Goal: Information Seeking & Learning: Compare options

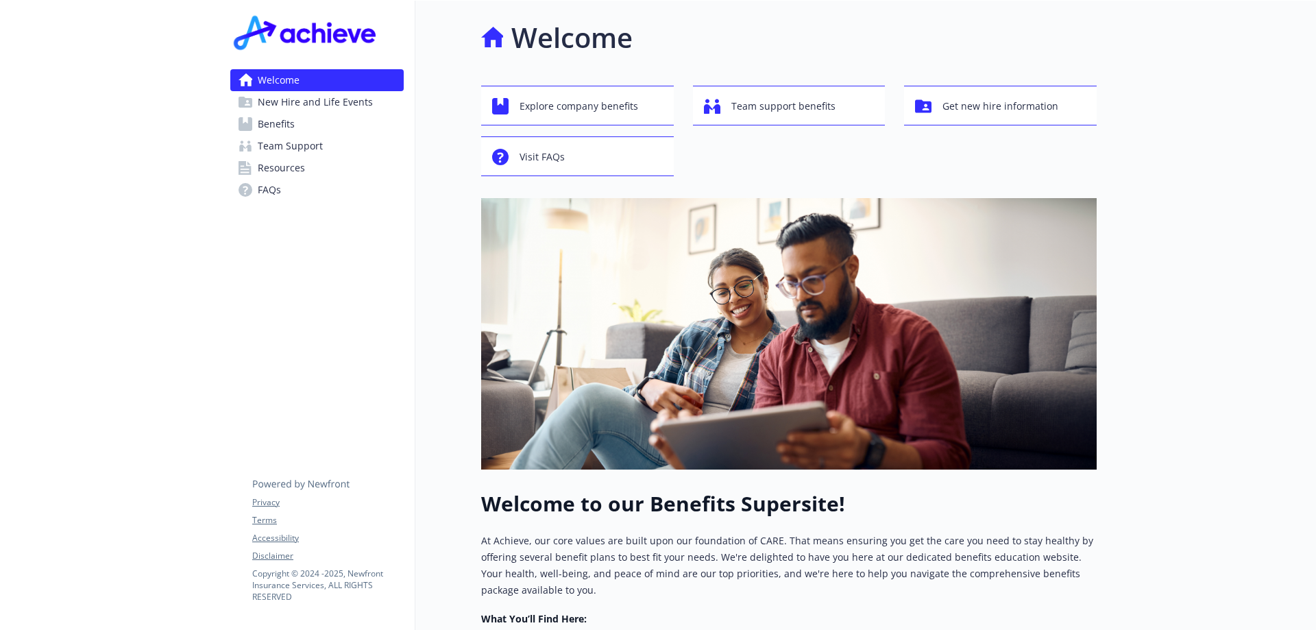
click at [281, 117] on span "Benefits" at bounding box center [276, 124] width 37 height 22
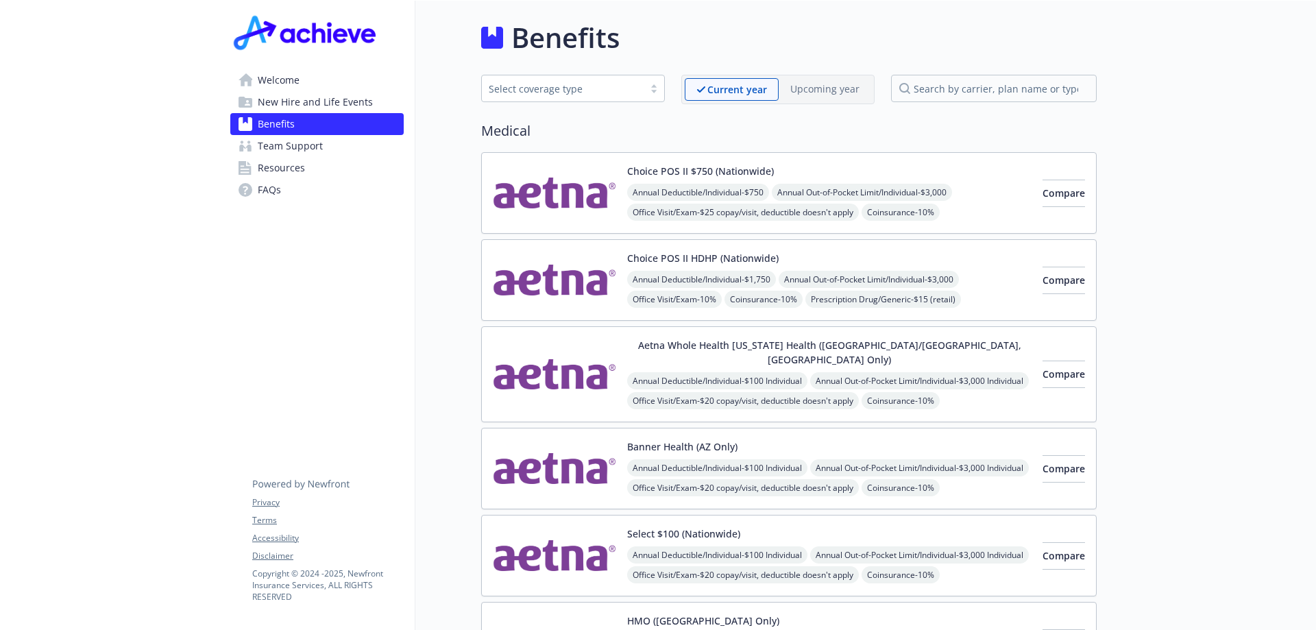
click at [610, 80] on div "Select coverage type" at bounding box center [573, 88] width 184 height 27
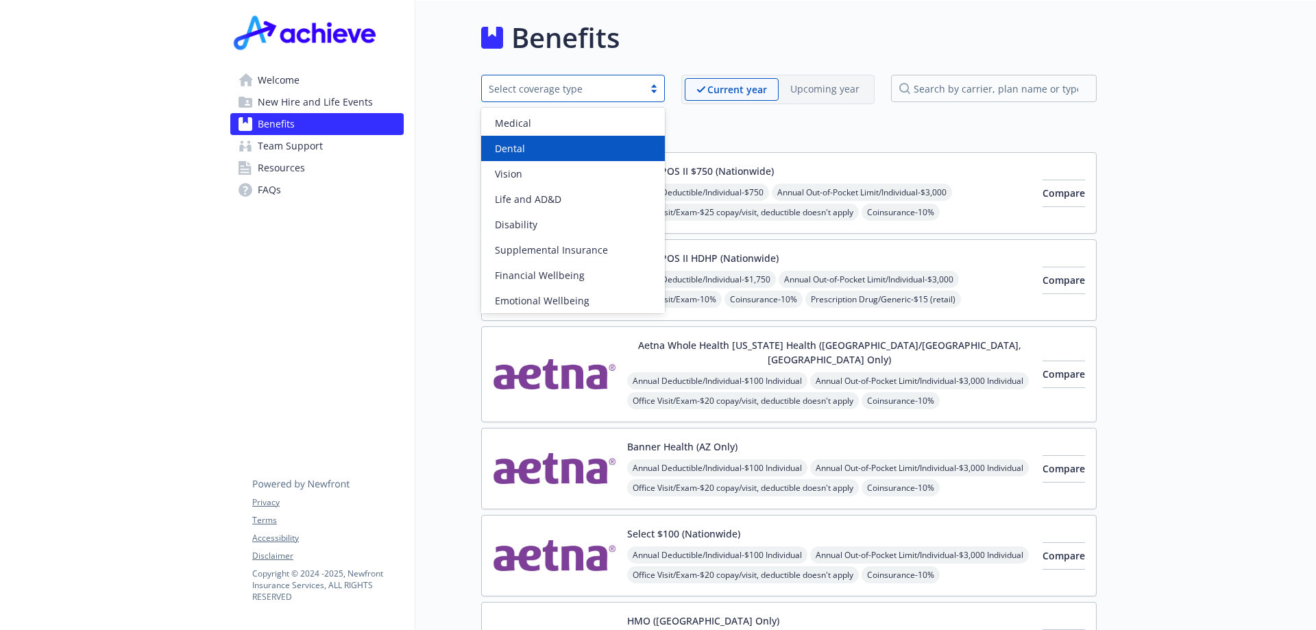
click at [546, 155] on div "Dental" at bounding box center [573, 148] width 184 height 25
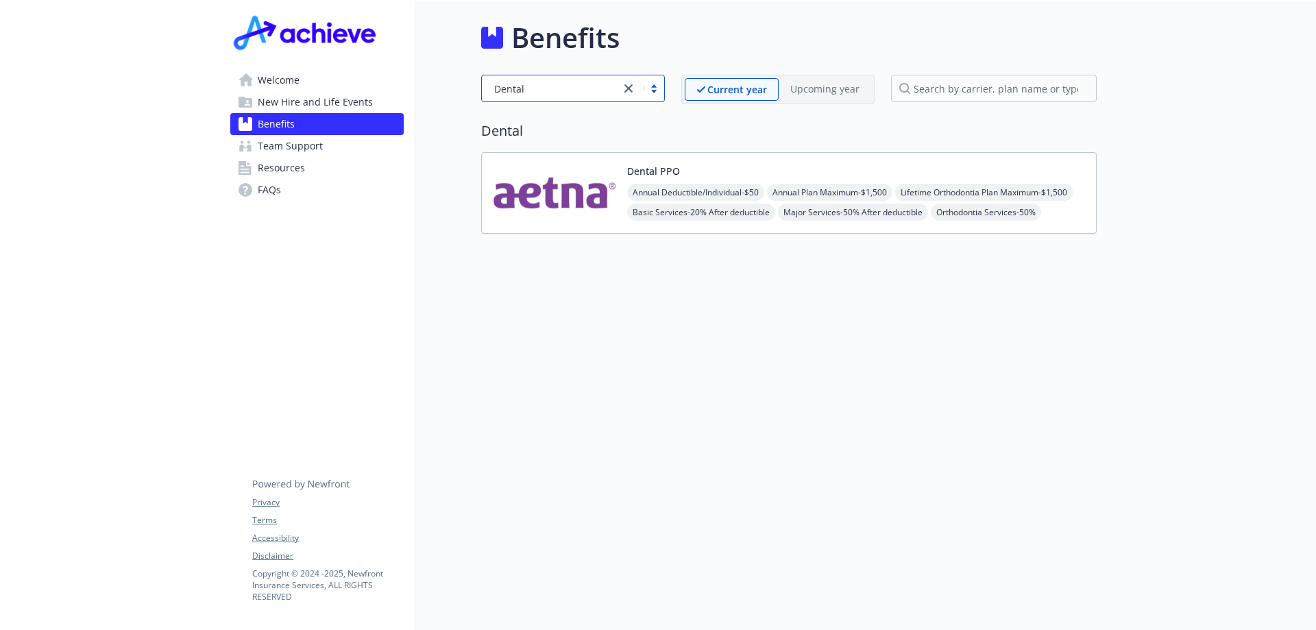
drag, startPoint x: 906, startPoint y: 170, endPoint x: 899, endPoint y: 171, distance: 7.0
click at [902, 171] on div "Dental PPO Annual Deductible/Individual - $50 Annual Plan Maximum - $1,500 Life…" at bounding box center [856, 193] width 458 height 58
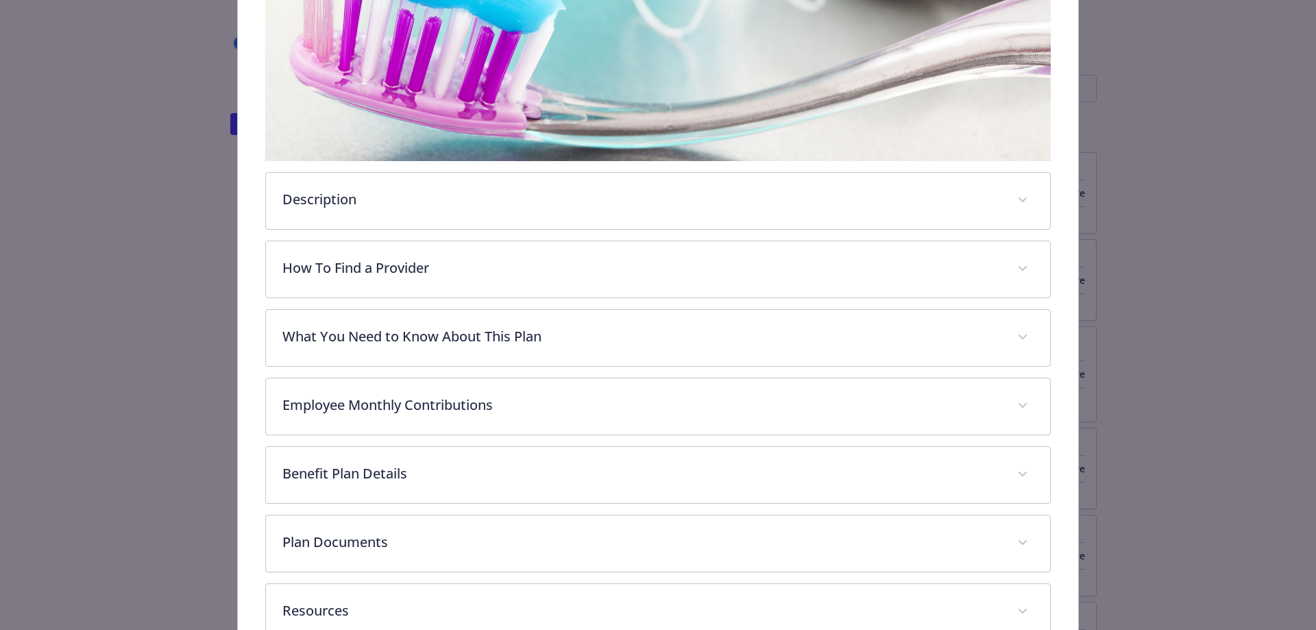
scroll to position [402, 0]
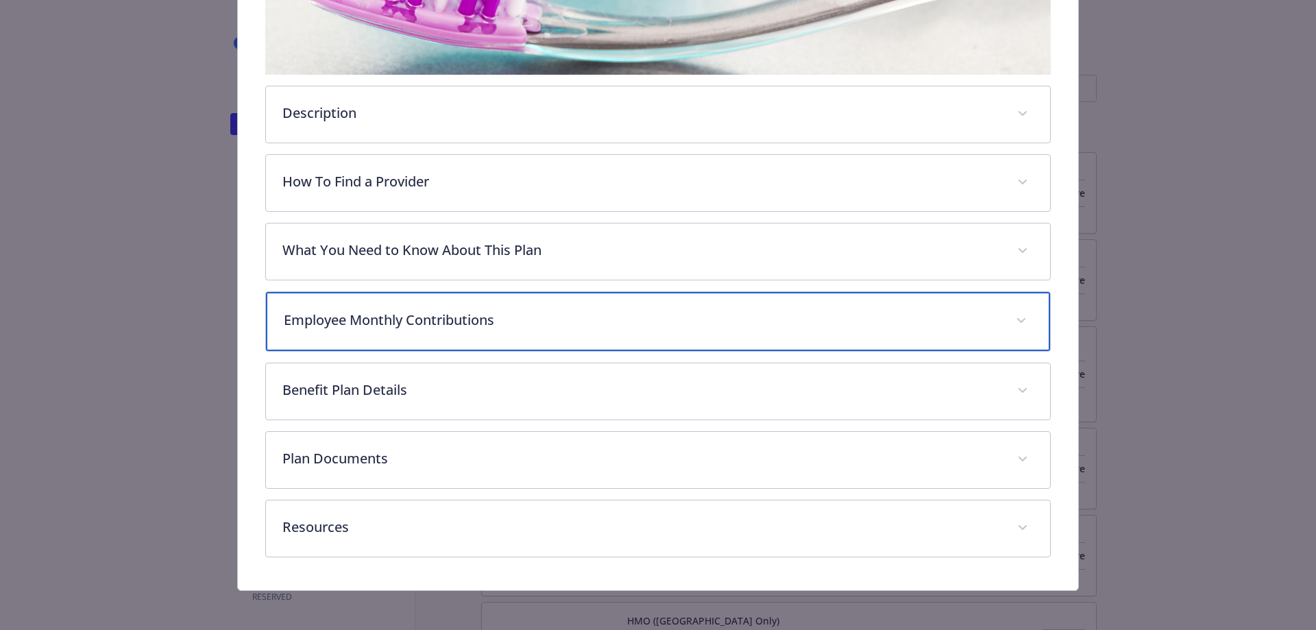
click at [354, 315] on p "Employee Monthly Contributions" at bounding box center [642, 320] width 716 height 21
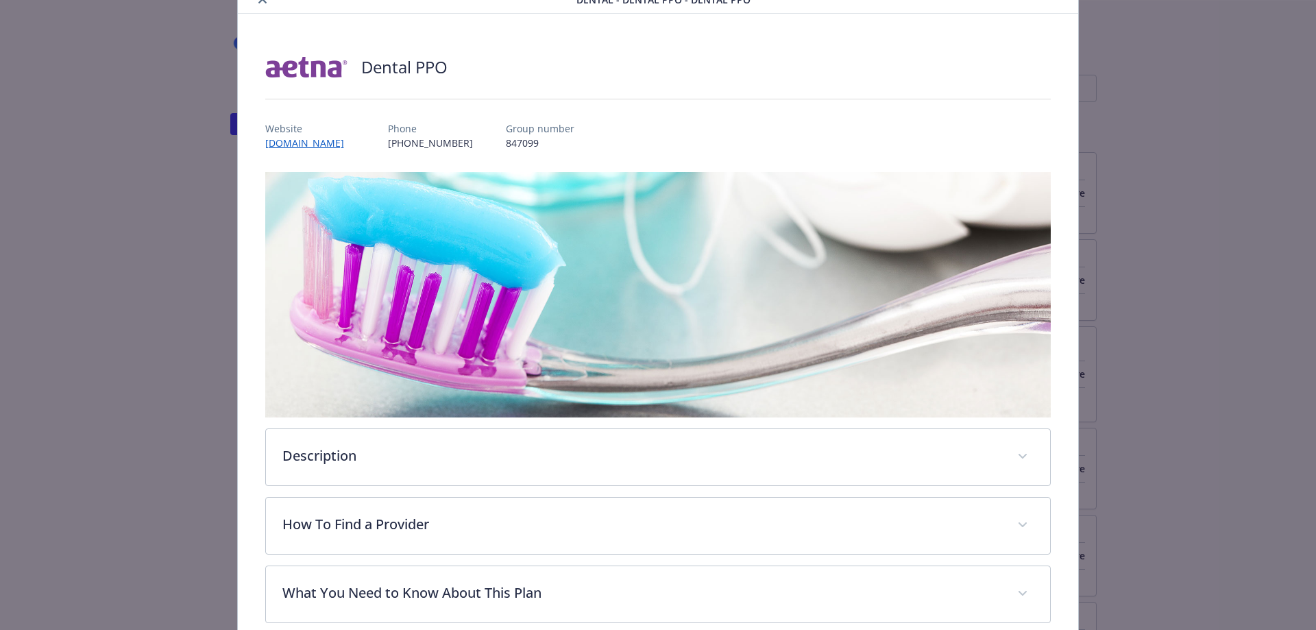
scroll to position [0, 0]
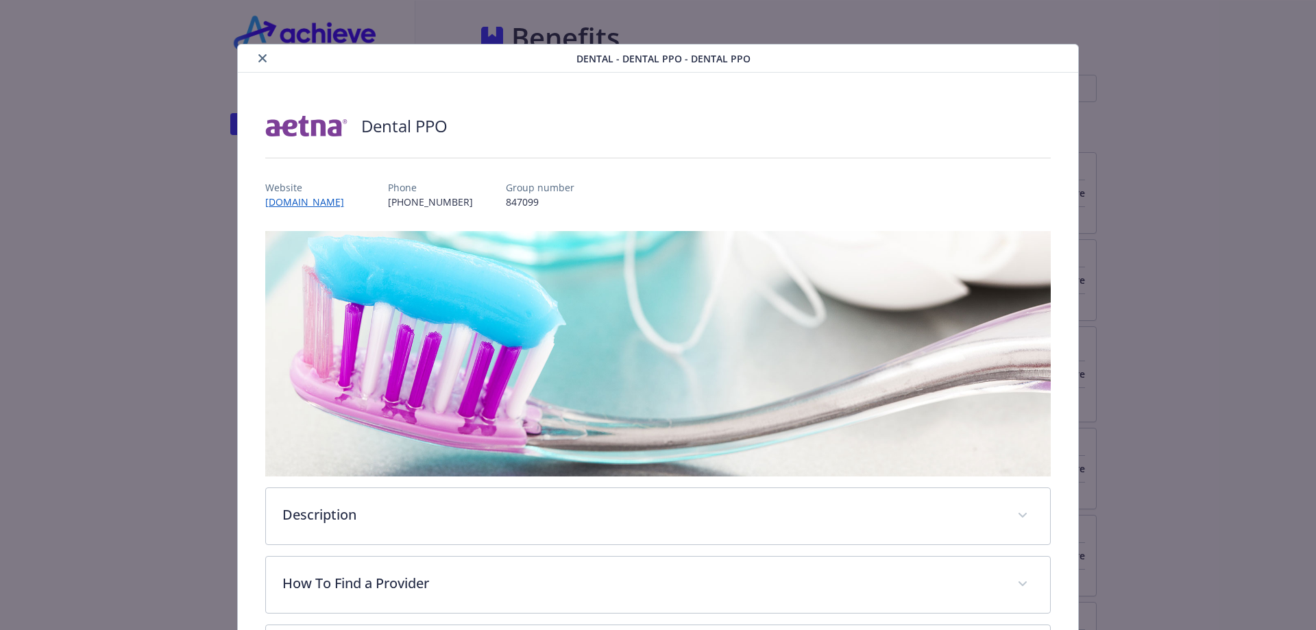
click at [265, 53] on button "close" at bounding box center [262, 58] width 16 height 16
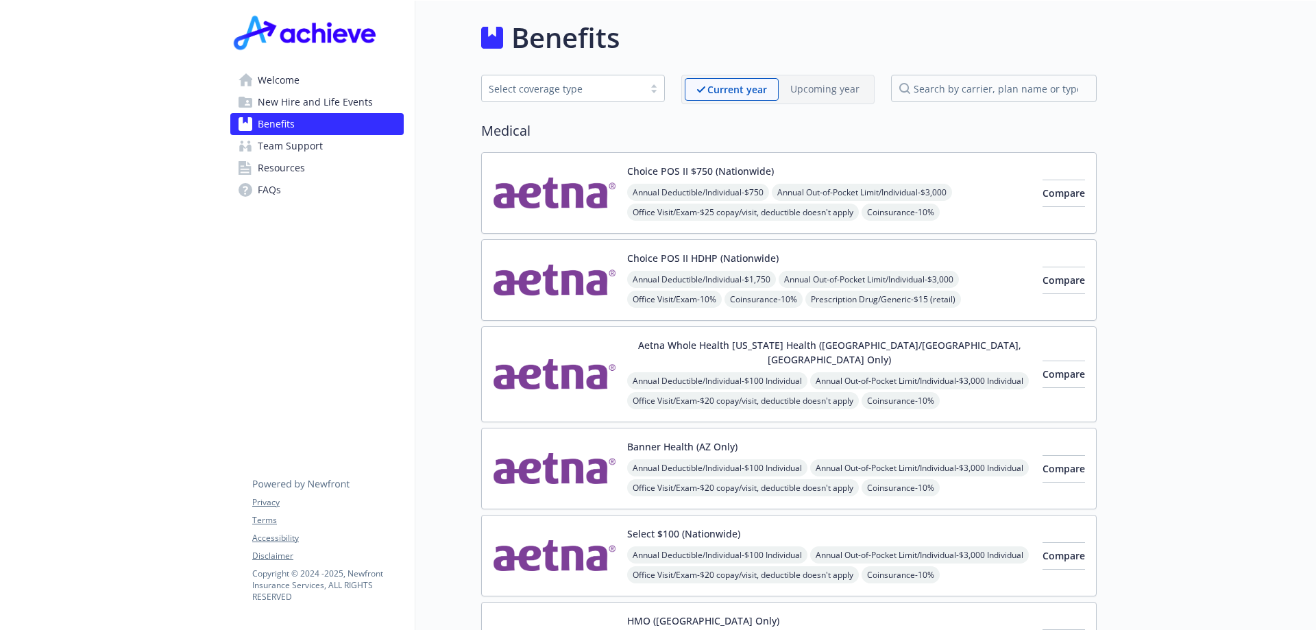
click at [635, 95] on div "Select coverage type" at bounding box center [563, 89] width 148 height 14
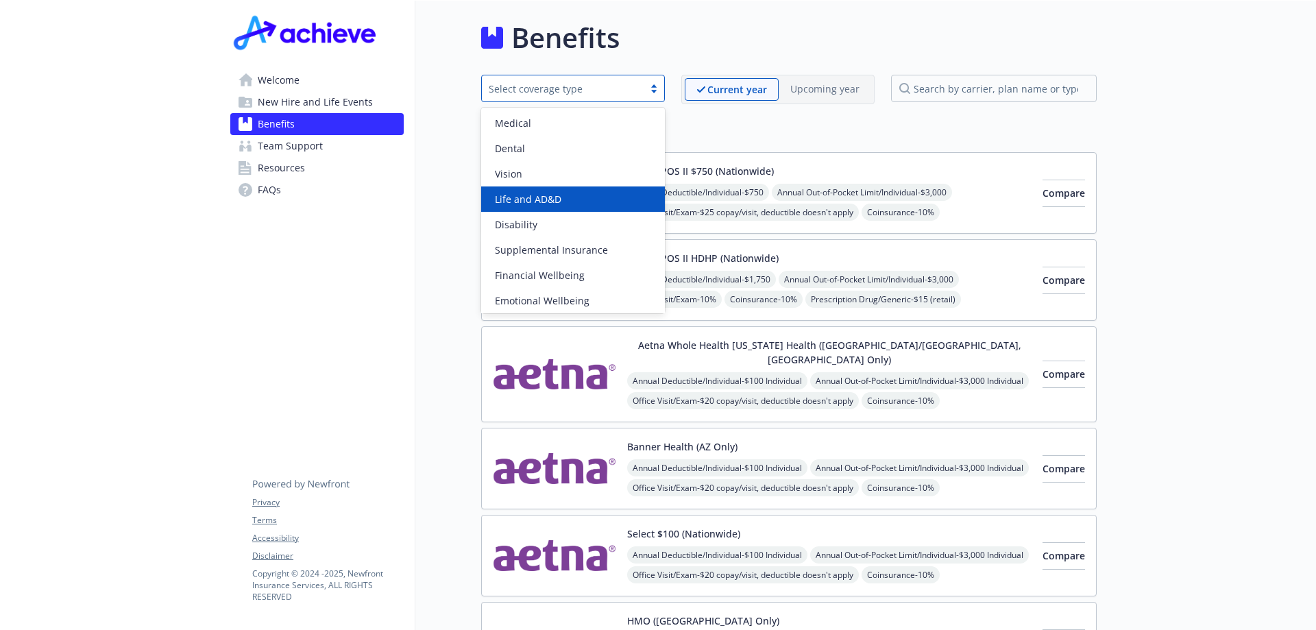
click at [600, 195] on div "Life and AD&D" at bounding box center [572, 199] width 167 height 14
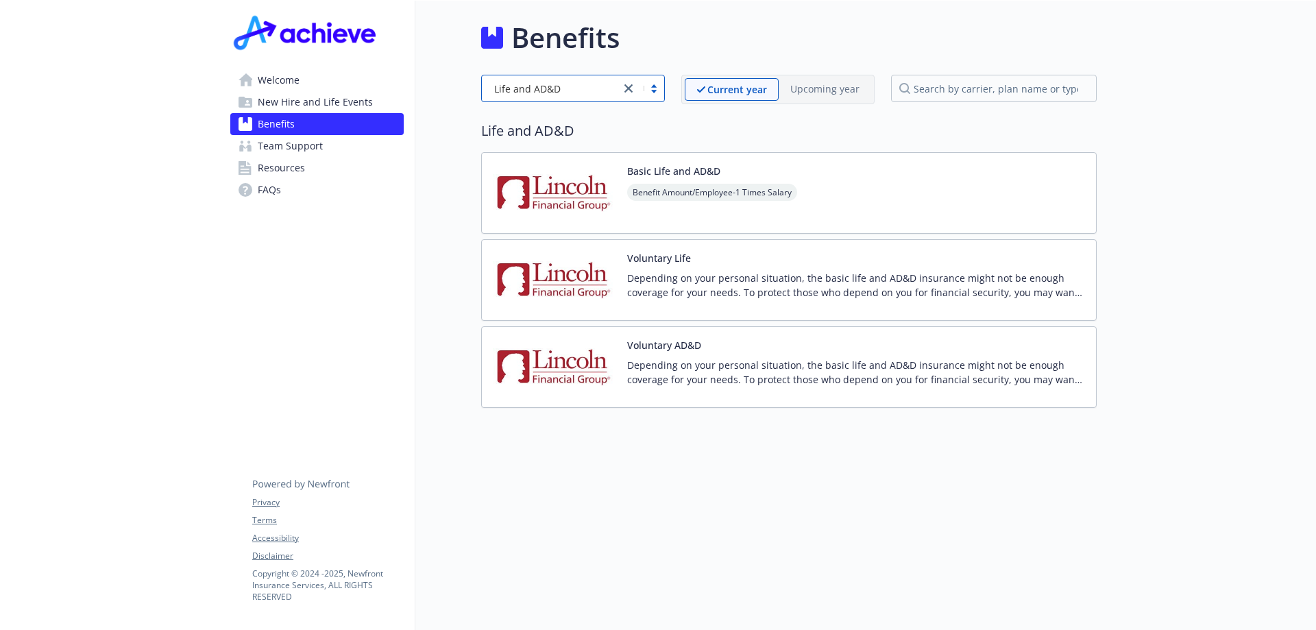
click at [814, 197] on div "Basic Life and AD&D Benefit Amount/Employee - 1 Times Salary" at bounding box center [789, 193] width 616 height 82
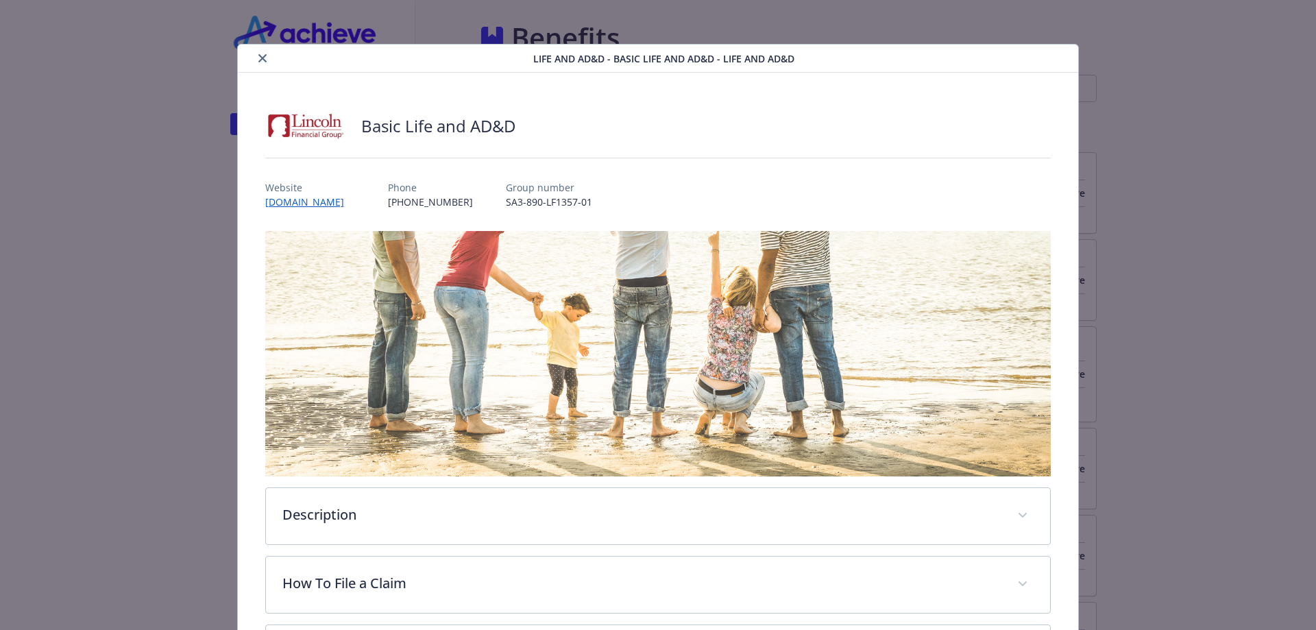
click at [254, 56] on button "close" at bounding box center [262, 58] width 16 height 16
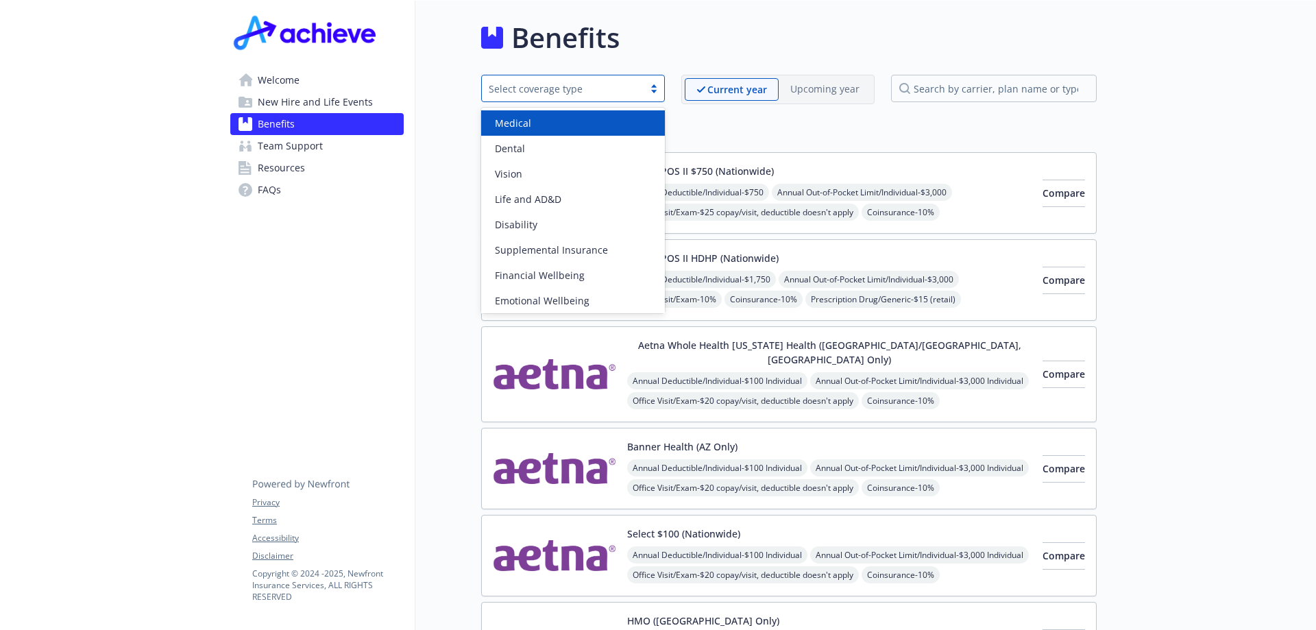
click at [546, 96] on div "Select coverage type" at bounding box center [563, 88] width 162 height 17
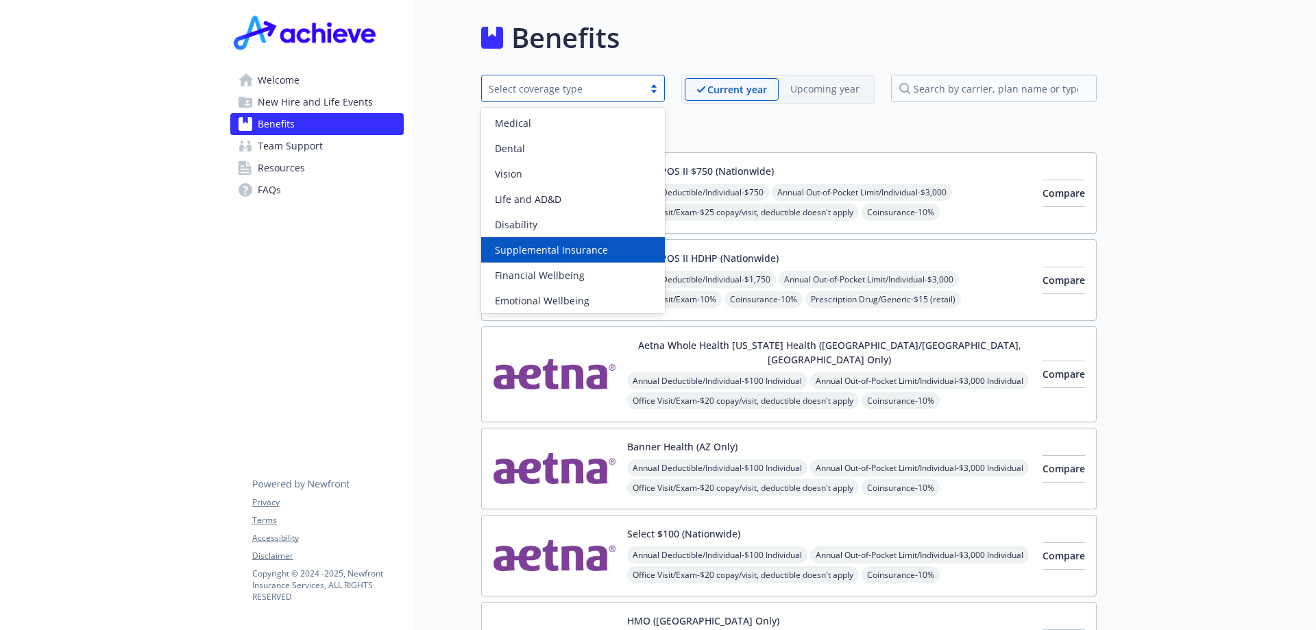
click at [548, 250] on span "Supplemental Insurance" at bounding box center [551, 250] width 113 height 14
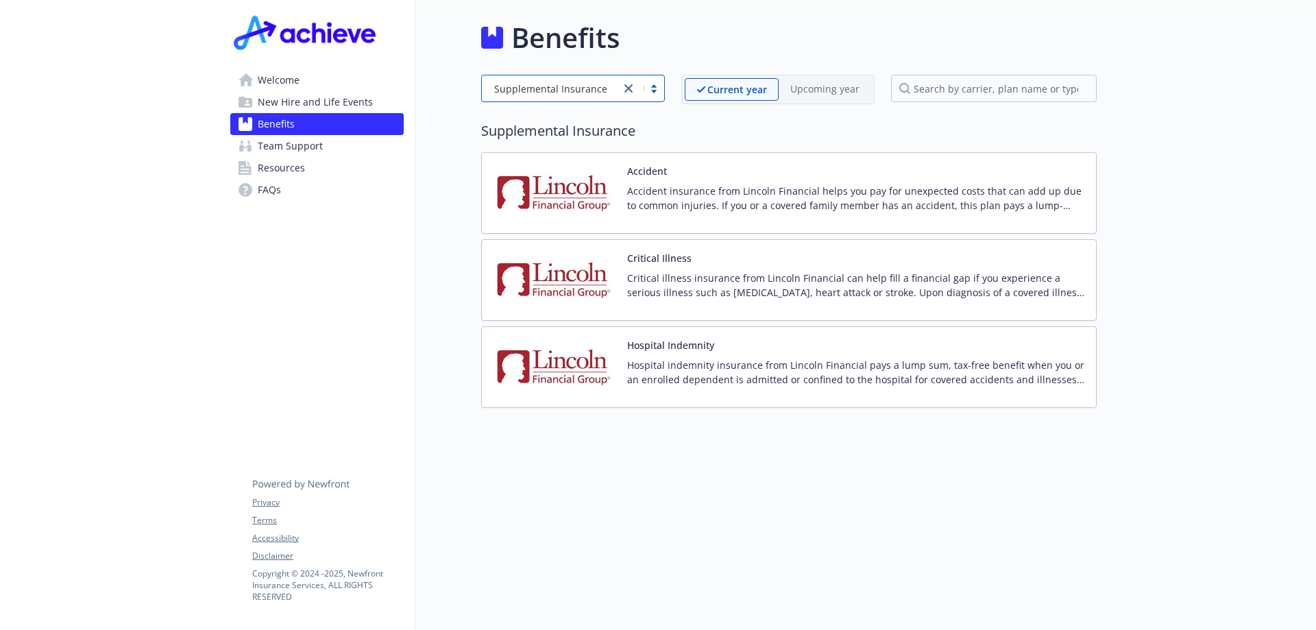
click at [692, 258] on div "Critical Illness Critical illness insurance from Lincoln Financial can help fil…" at bounding box center [856, 280] width 458 height 58
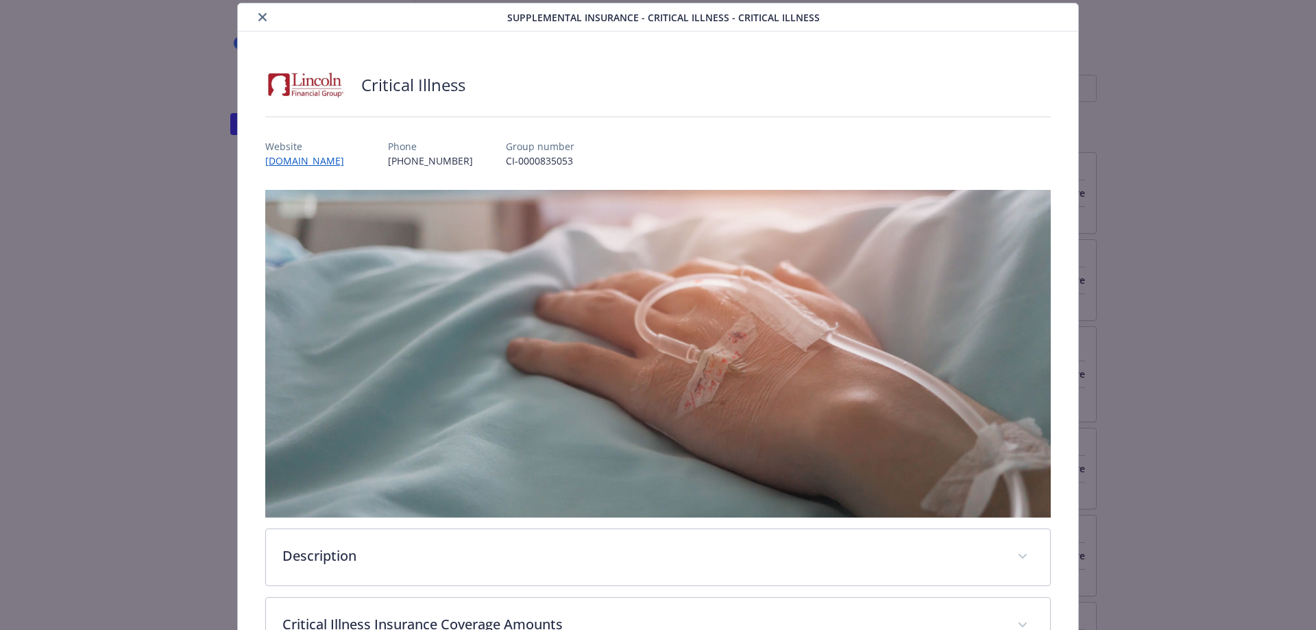
scroll to position [415, 0]
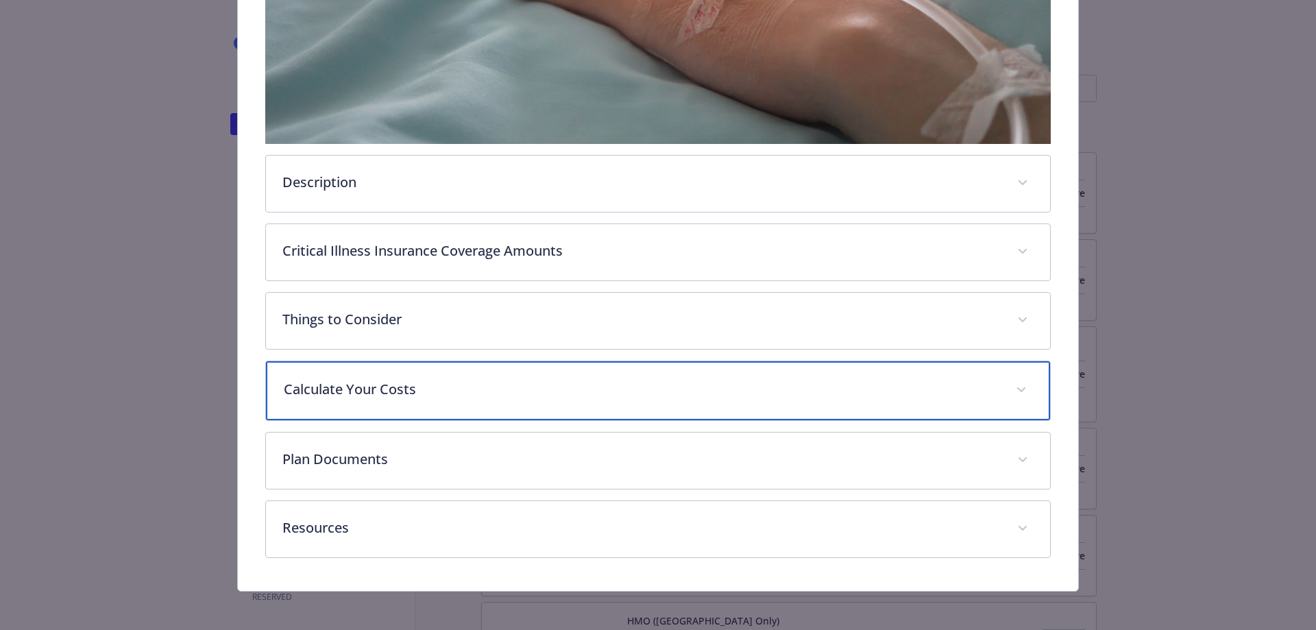
click at [451, 394] on p "Calculate Your Costs" at bounding box center [642, 389] width 716 height 21
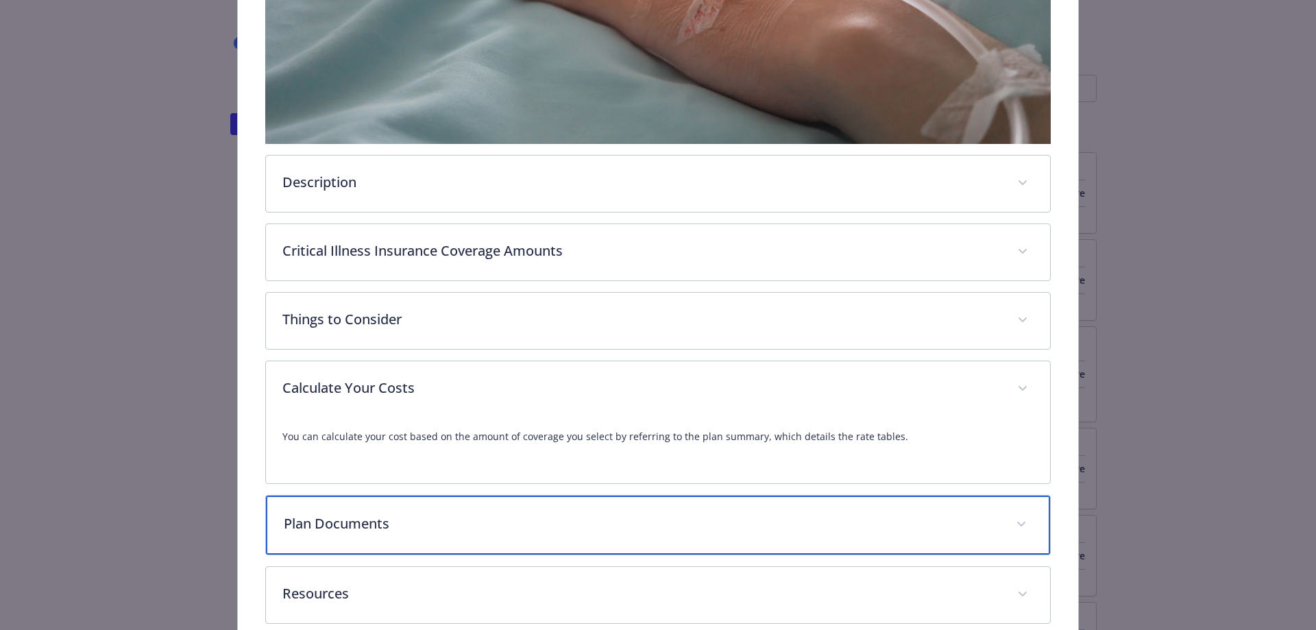
click at [483, 523] on p "Plan Documents" at bounding box center [642, 523] width 716 height 21
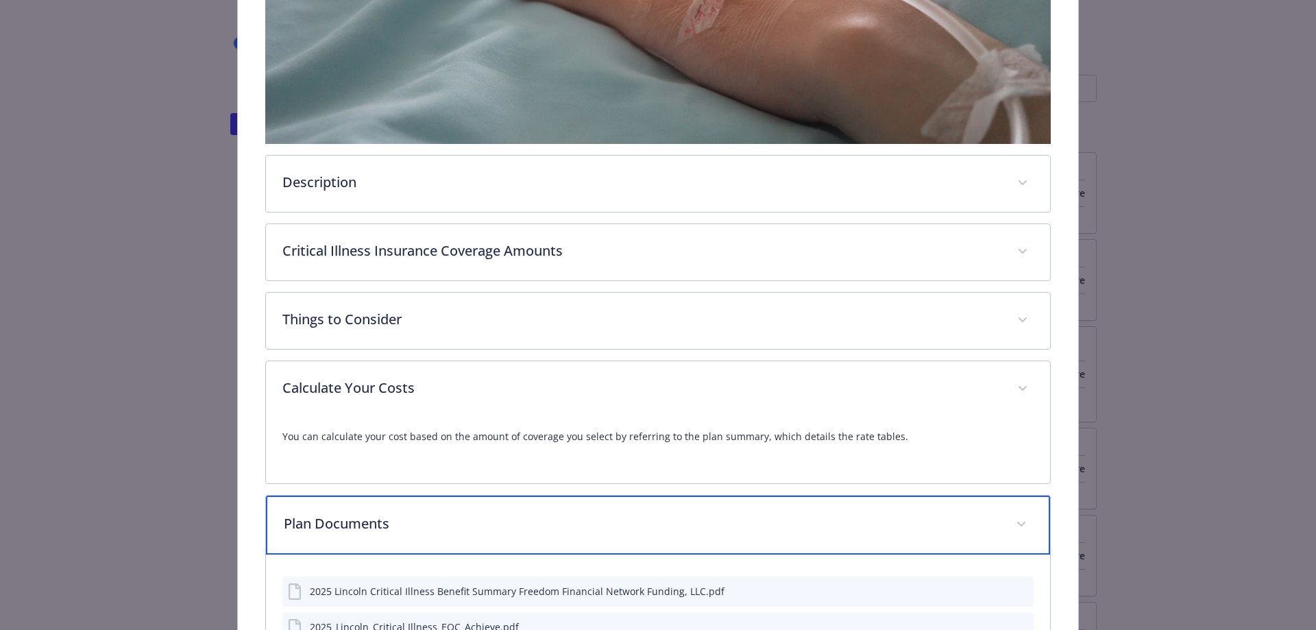
scroll to position [598, 0]
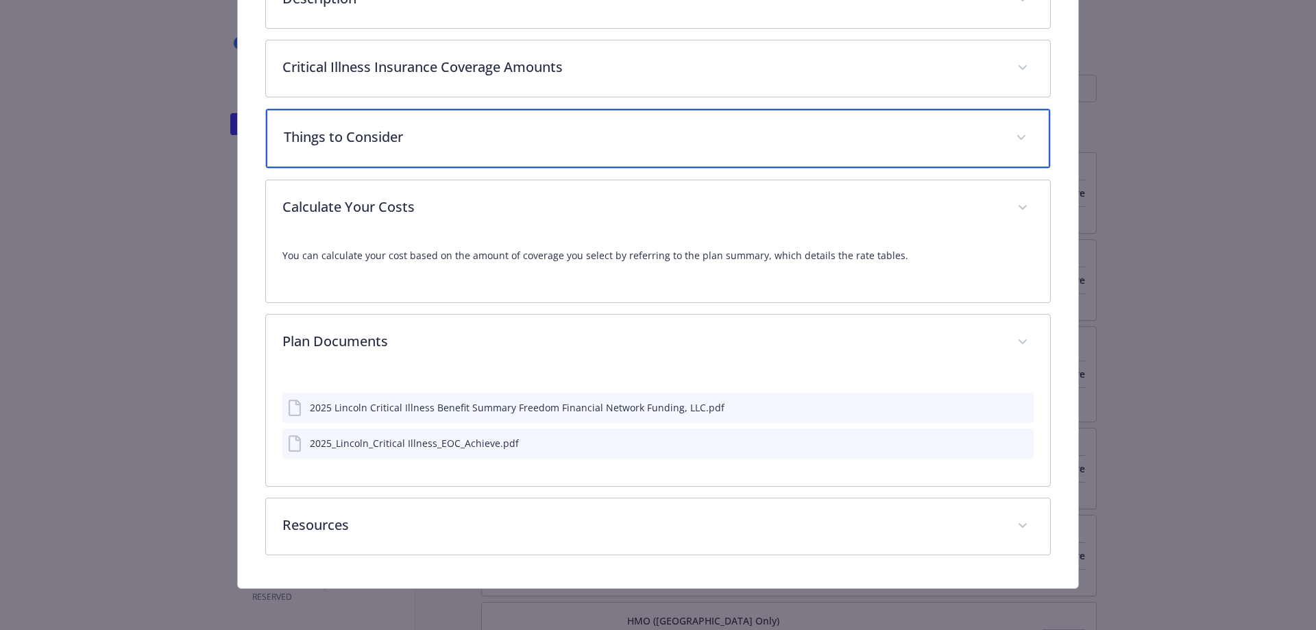
click at [430, 132] on p "Things to Consider" at bounding box center [642, 137] width 716 height 21
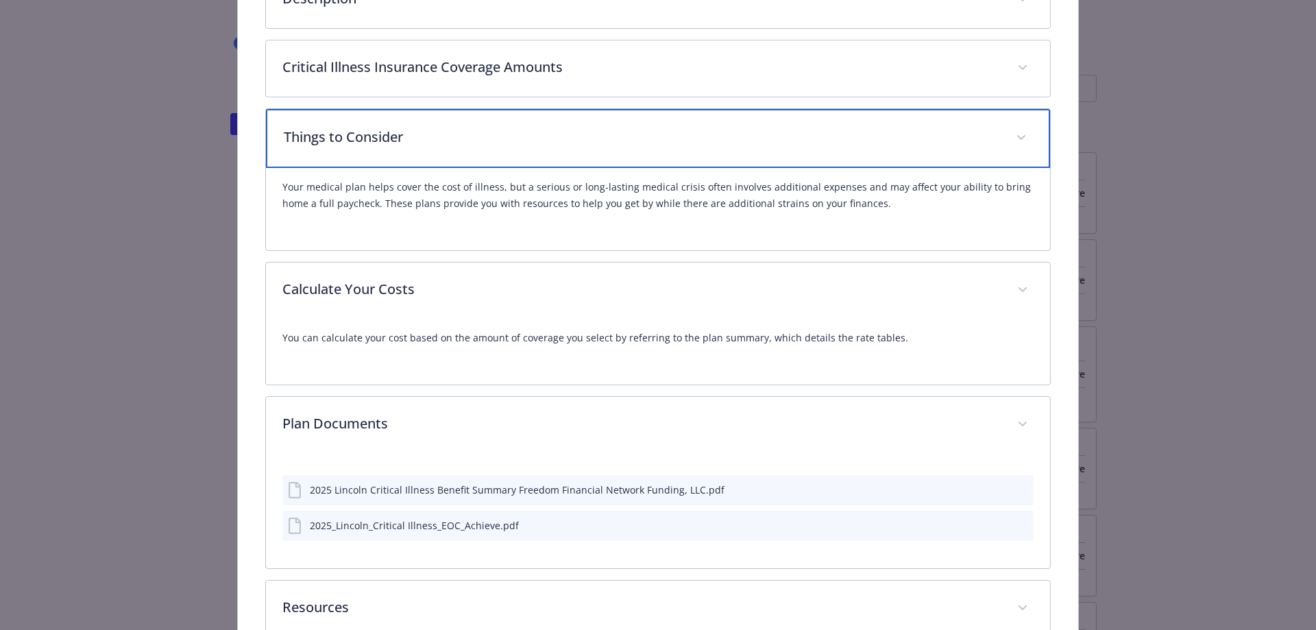
scroll to position [324, 0]
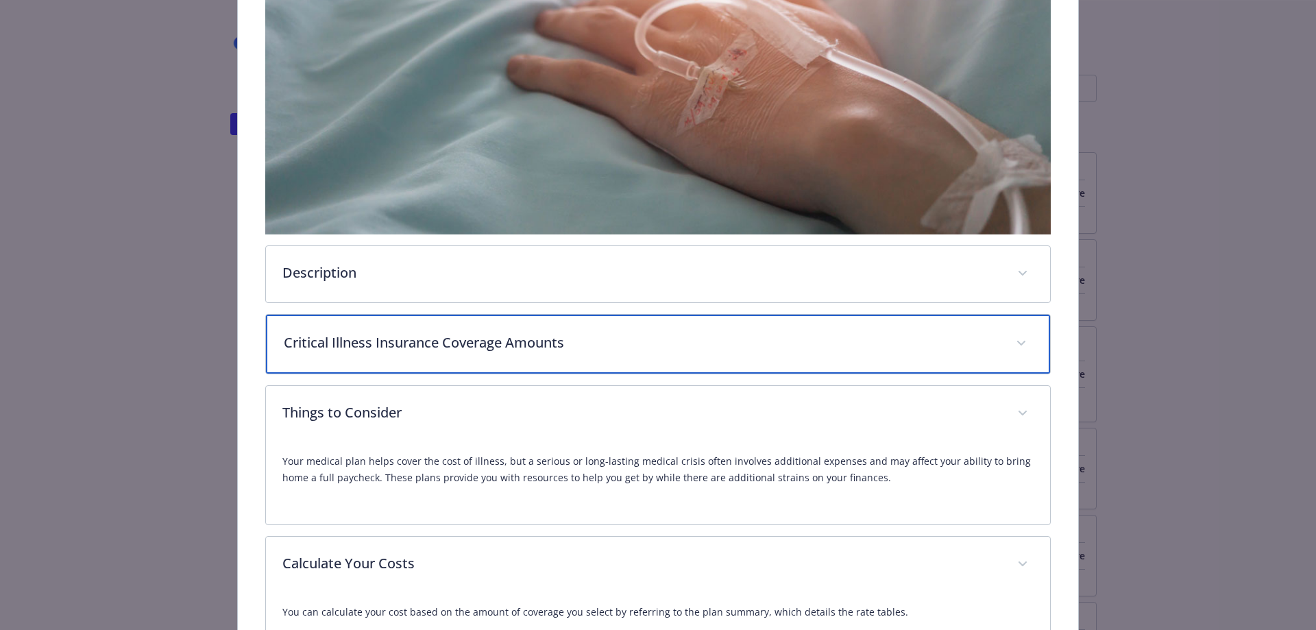
click at [424, 335] on p "Critical Illness Insurance Coverage Amounts" at bounding box center [642, 342] width 716 height 21
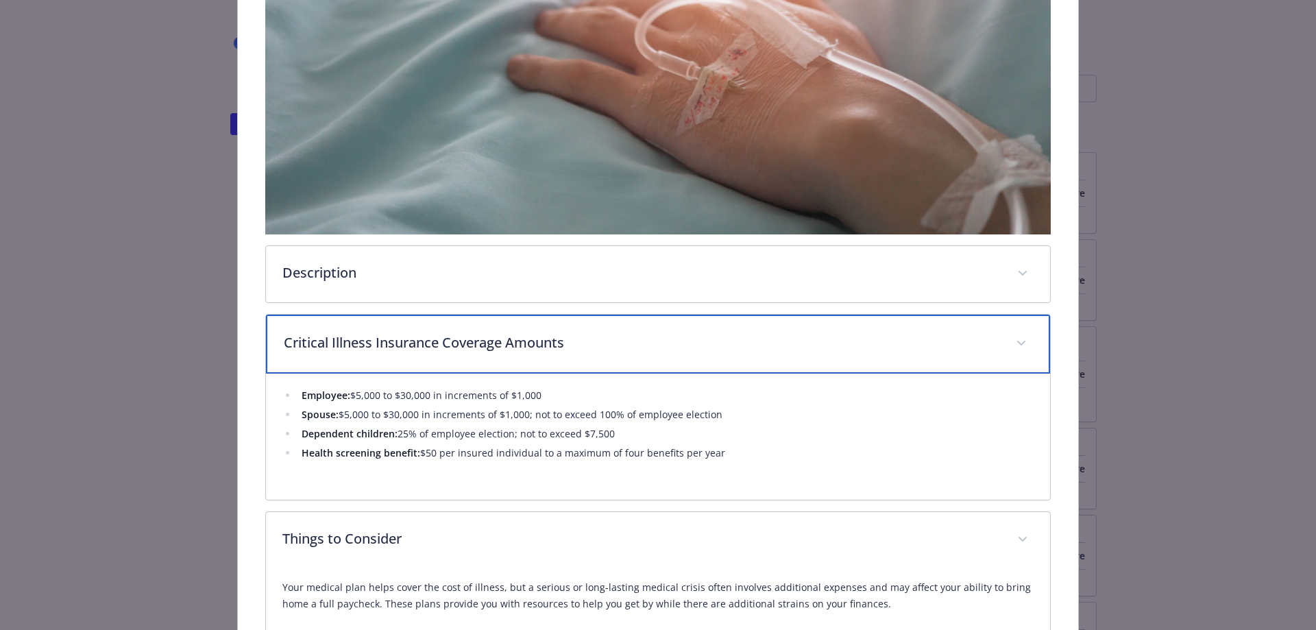
scroll to position [0, 0]
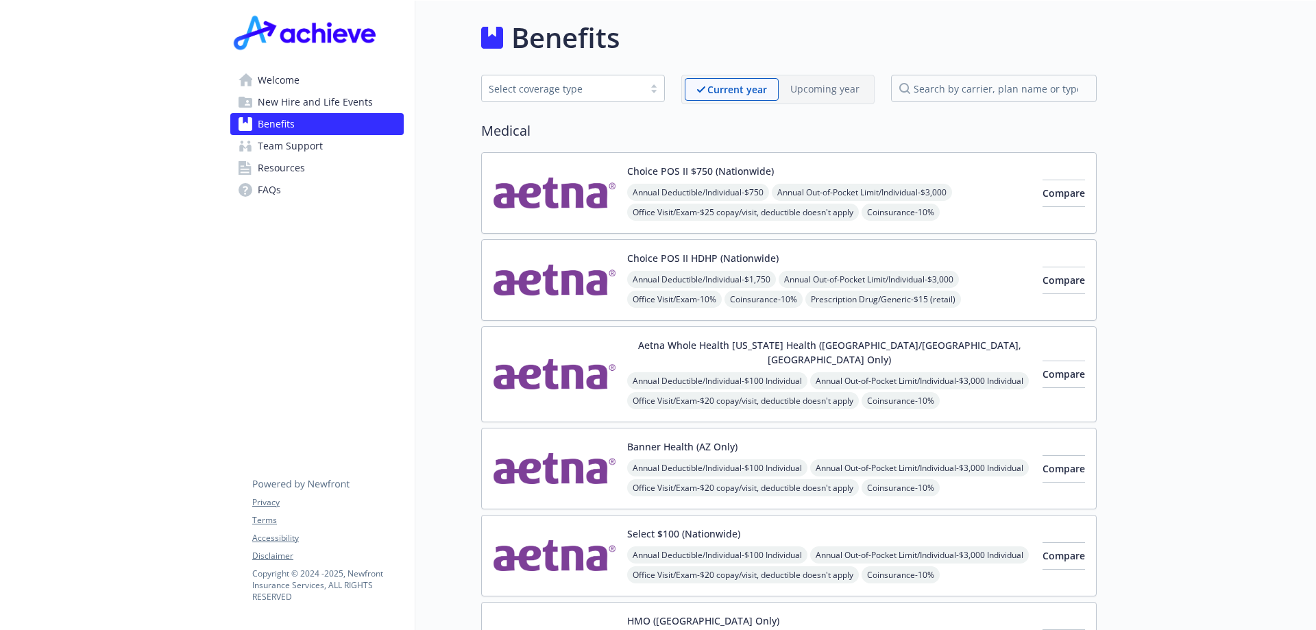
click at [610, 90] on div "Select coverage type" at bounding box center [563, 89] width 148 height 14
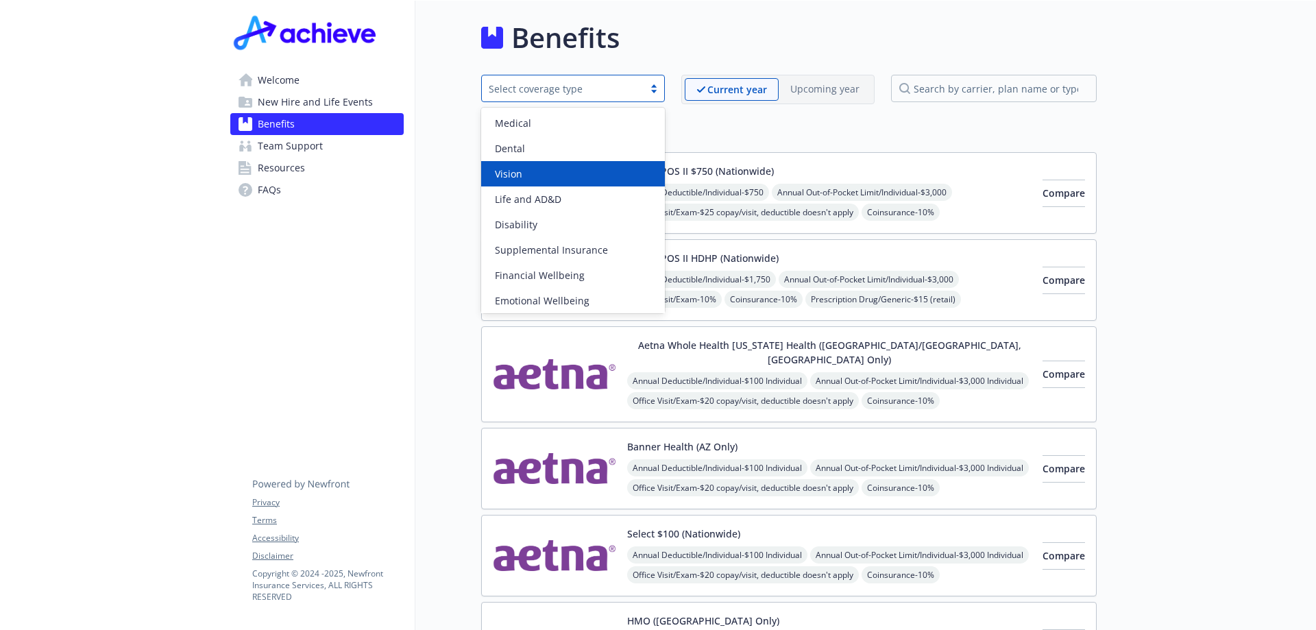
click at [555, 172] on div "Vision" at bounding box center [572, 174] width 167 height 14
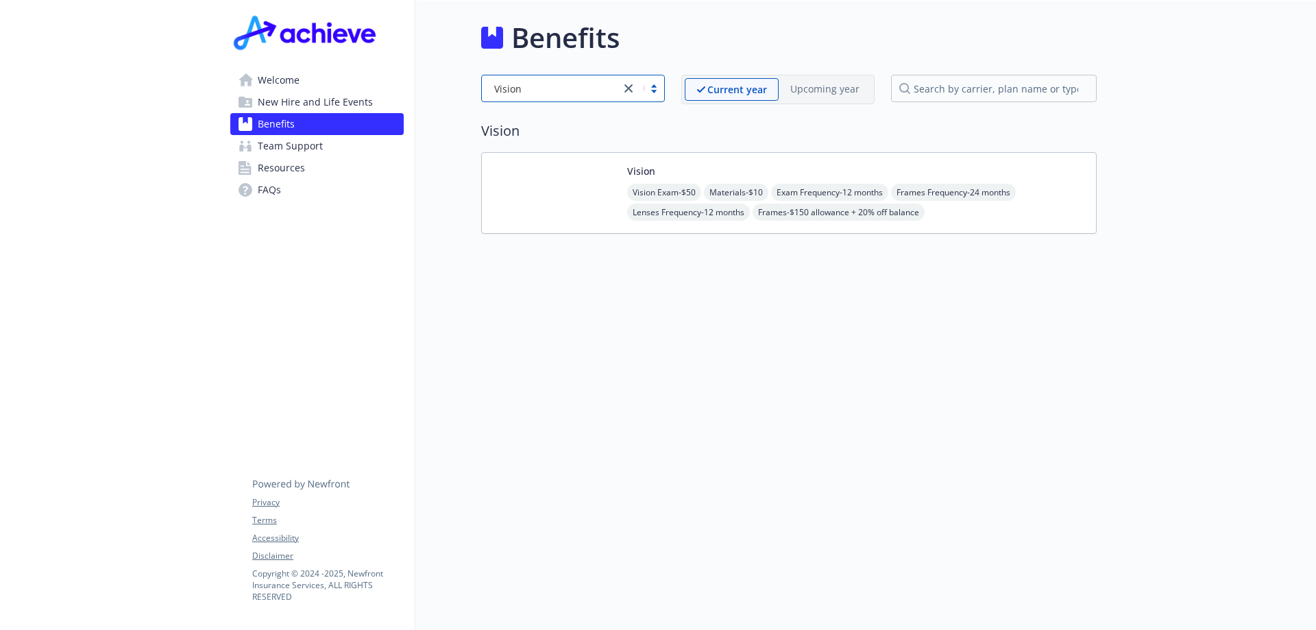
click at [729, 182] on div "Vision Vision Exam - $50 Materials - $10 Exam Frequency - 12 months Frames Freq…" at bounding box center [856, 193] width 458 height 58
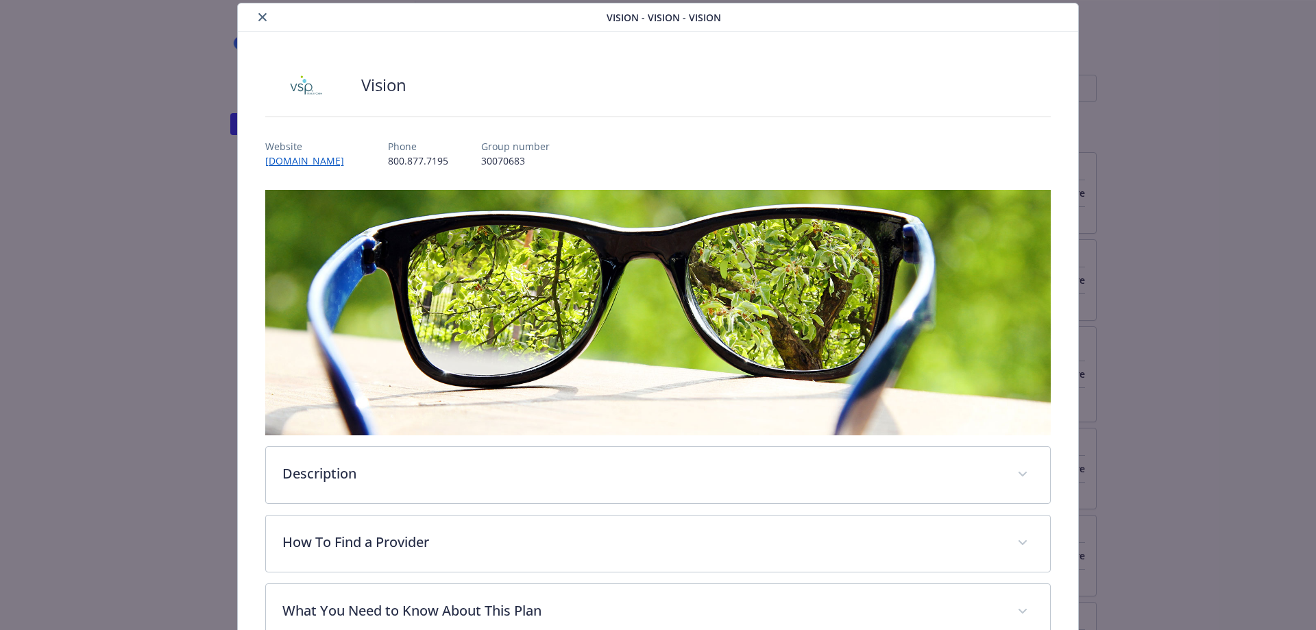
scroll to position [402, 0]
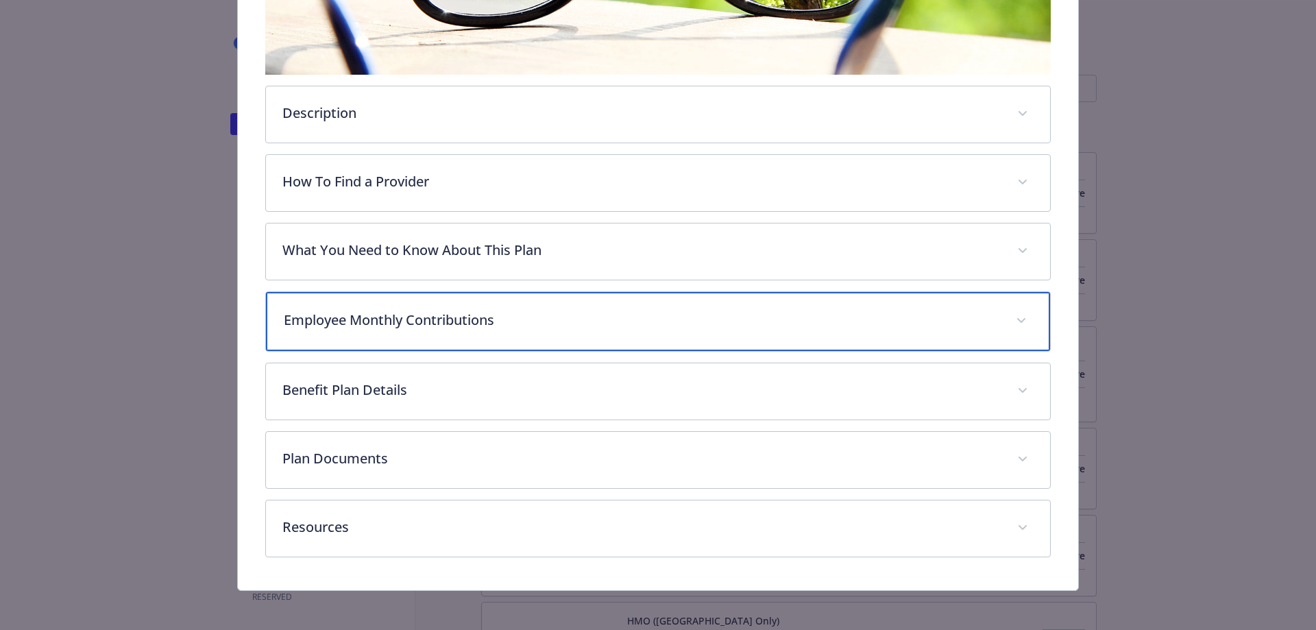
click at [403, 319] on p "Employee Monthly Contributions" at bounding box center [642, 320] width 716 height 21
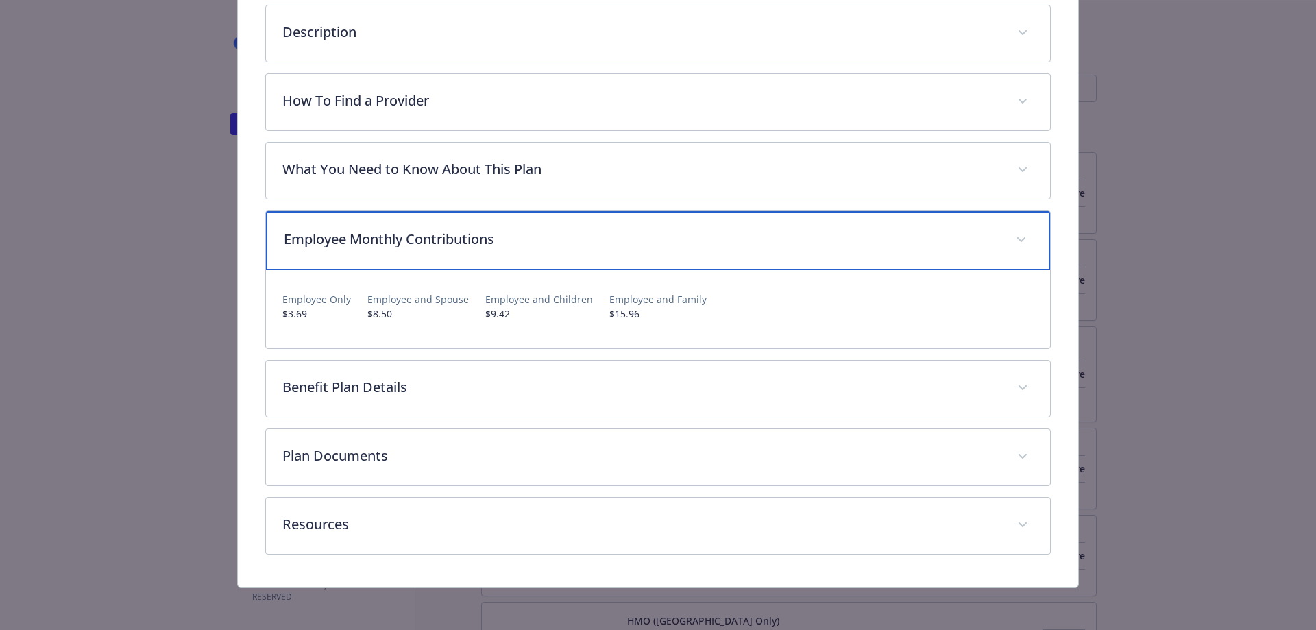
scroll to position [0, 0]
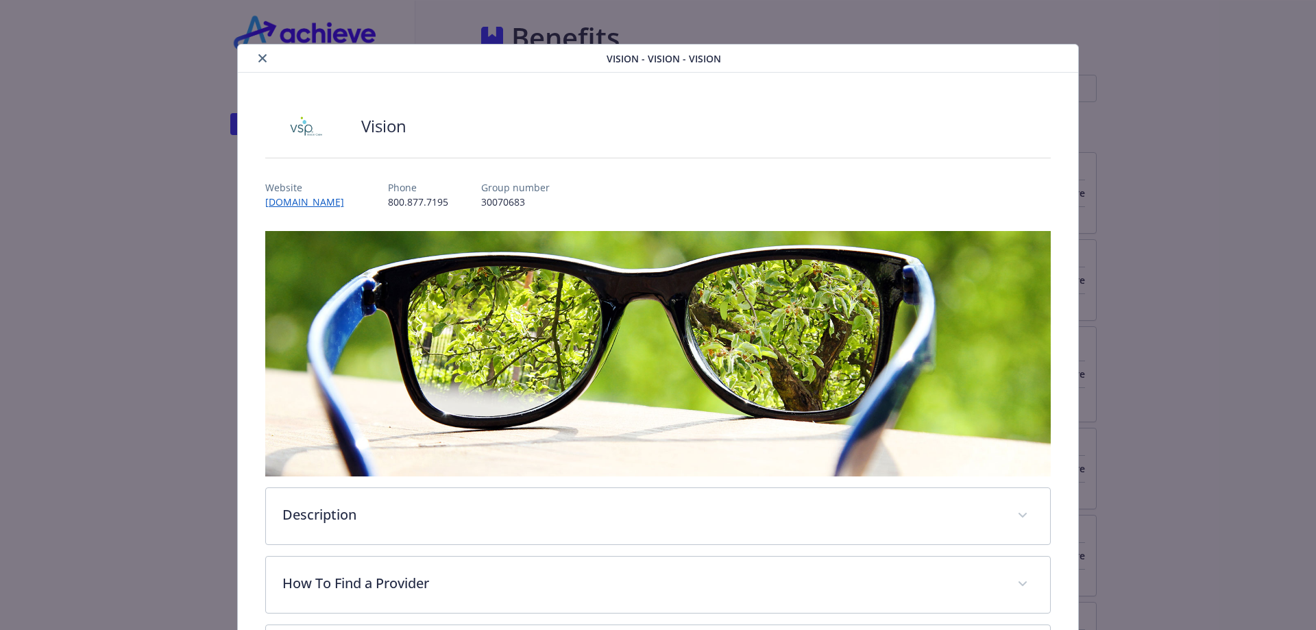
click at [261, 60] on icon "close" at bounding box center [262, 58] width 8 height 8
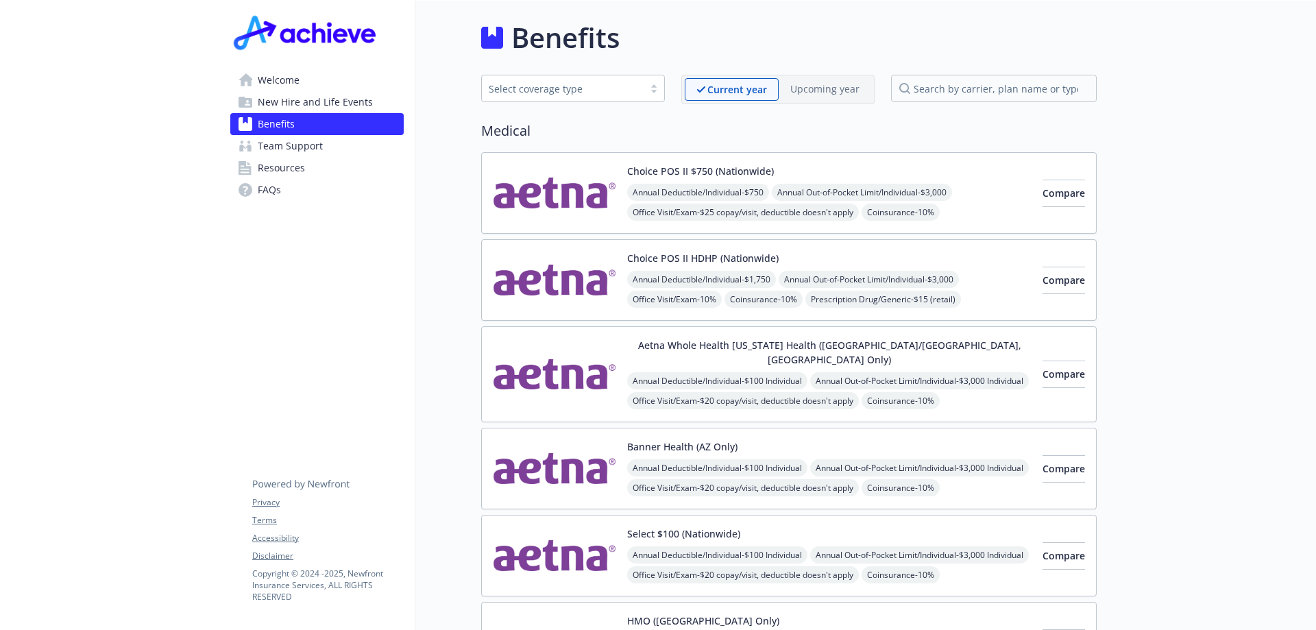
click at [596, 90] on div "Select coverage type" at bounding box center [563, 89] width 148 height 14
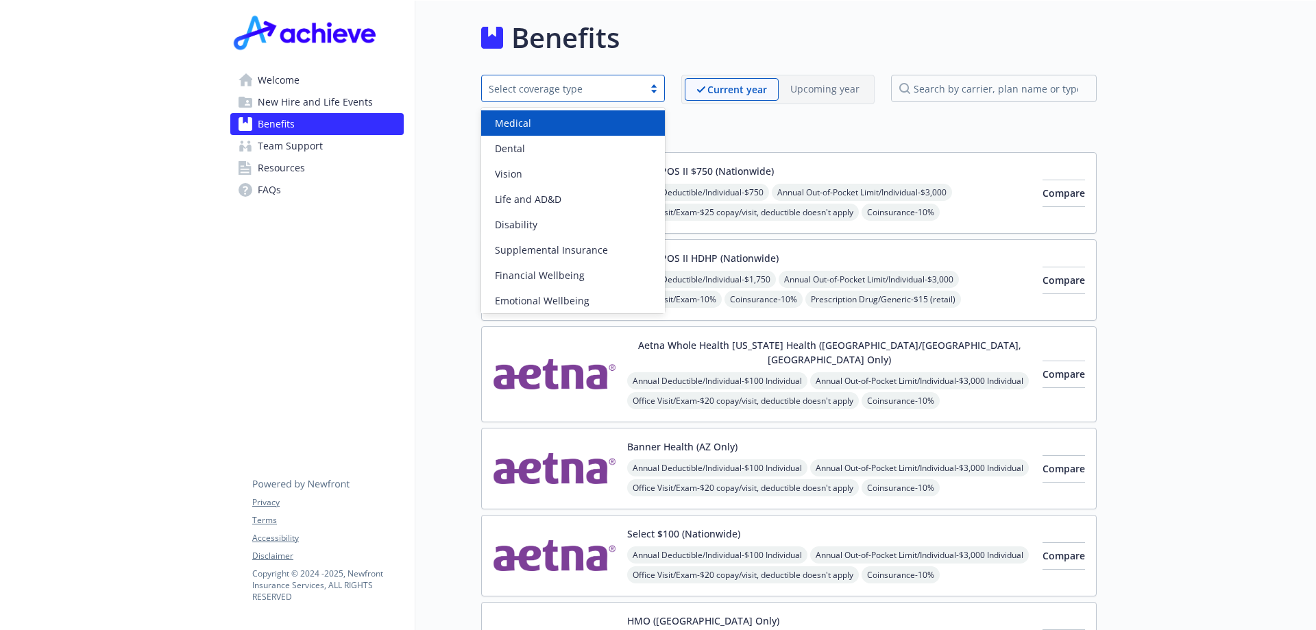
click at [578, 123] on div "Medical" at bounding box center [572, 123] width 167 height 14
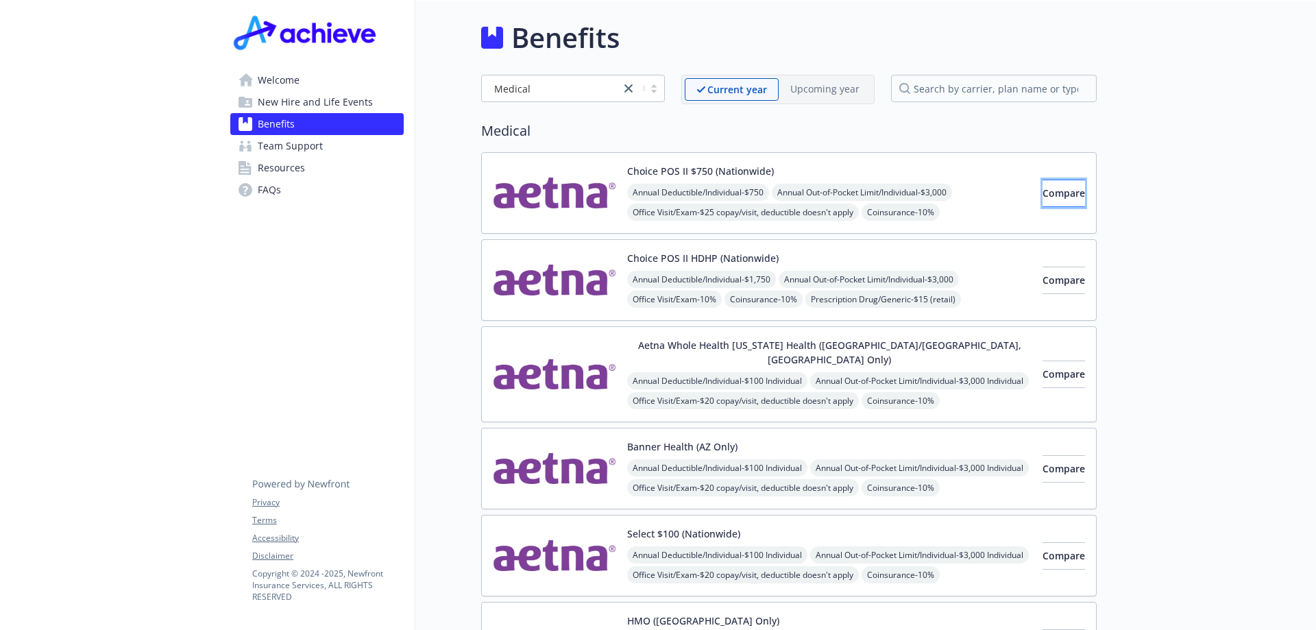
click at [1043, 191] on span "Compare" at bounding box center [1064, 192] width 42 height 13
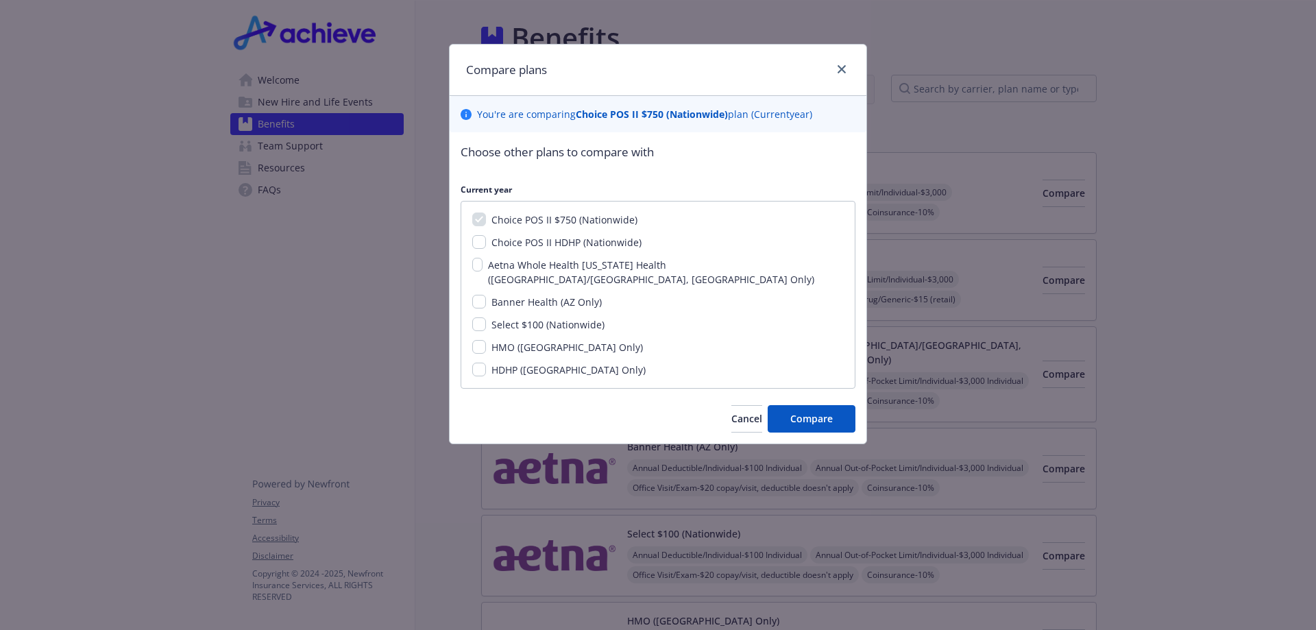
click at [559, 241] on span "Choice POS II HDHP (Nationwide)" at bounding box center [566, 242] width 150 height 13
click at [486, 241] on input "Choice POS II HDHP (Nationwide)" at bounding box center [479, 242] width 14 height 14
checkbox input "true"
click at [559, 265] on span "Aetna Whole Health [US_STATE] Health ([GEOGRAPHIC_DATA]/[GEOGRAPHIC_DATA], [GEO…" at bounding box center [651, 271] width 326 height 27
click at [483, 265] on input "Aetna Whole Health [US_STATE] Health ([GEOGRAPHIC_DATA]/[GEOGRAPHIC_DATA], [GEO…" at bounding box center [477, 265] width 10 height 14
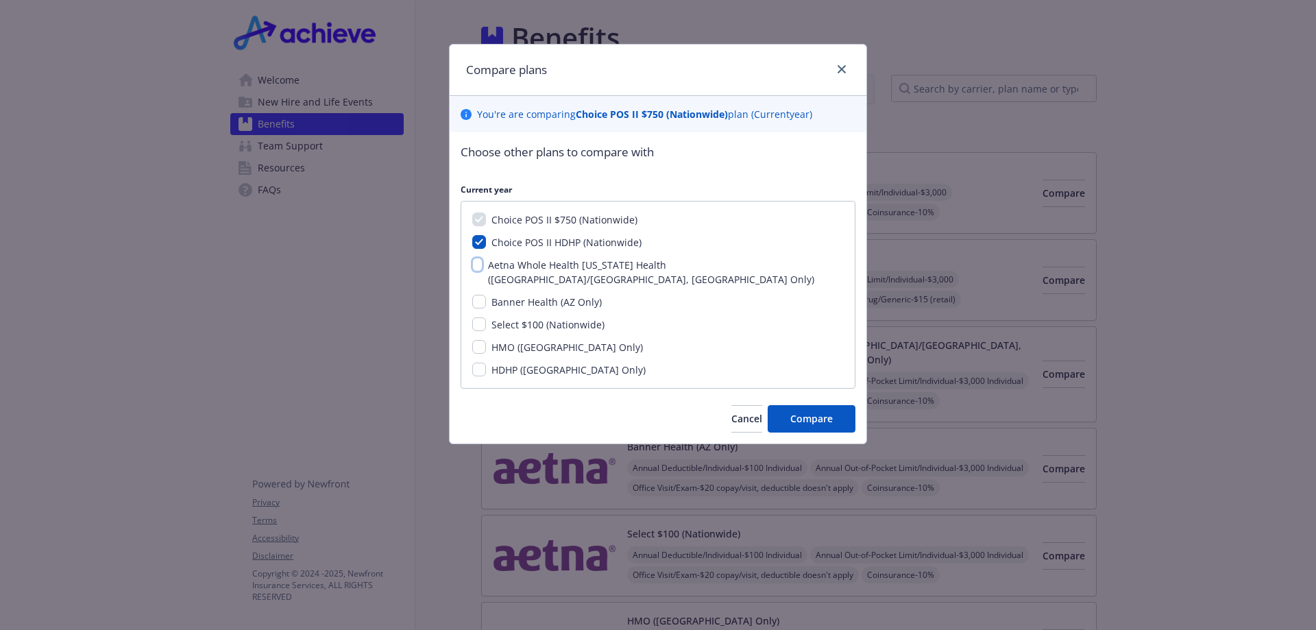
checkbox input "true"
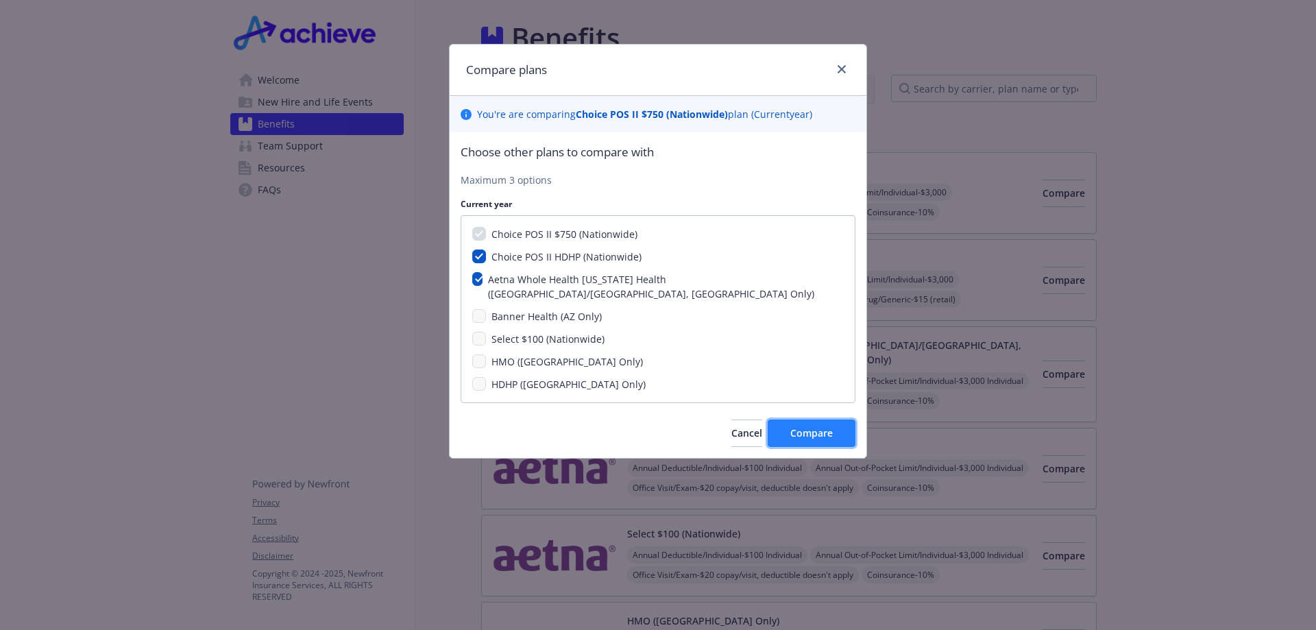
click at [808, 426] on span "Compare" at bounding box center [811, 432] width 42 height 13
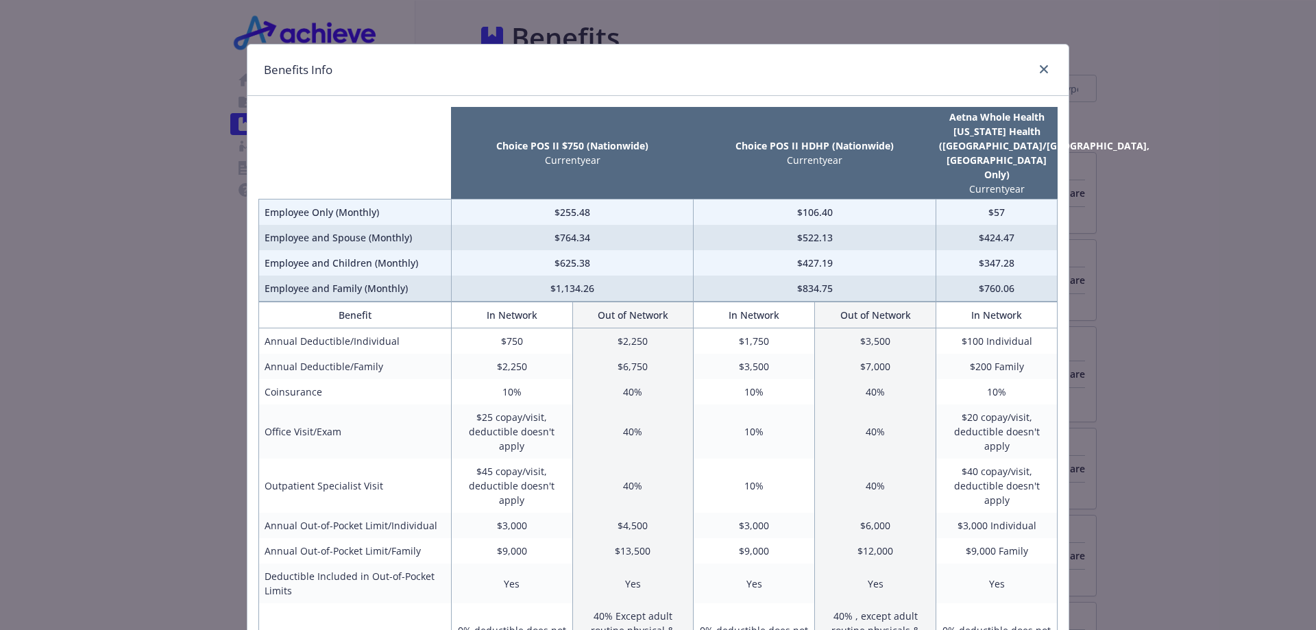
scroll to position [137, 0]
